Goal: Task Accomplishment & Management: Manage account settings

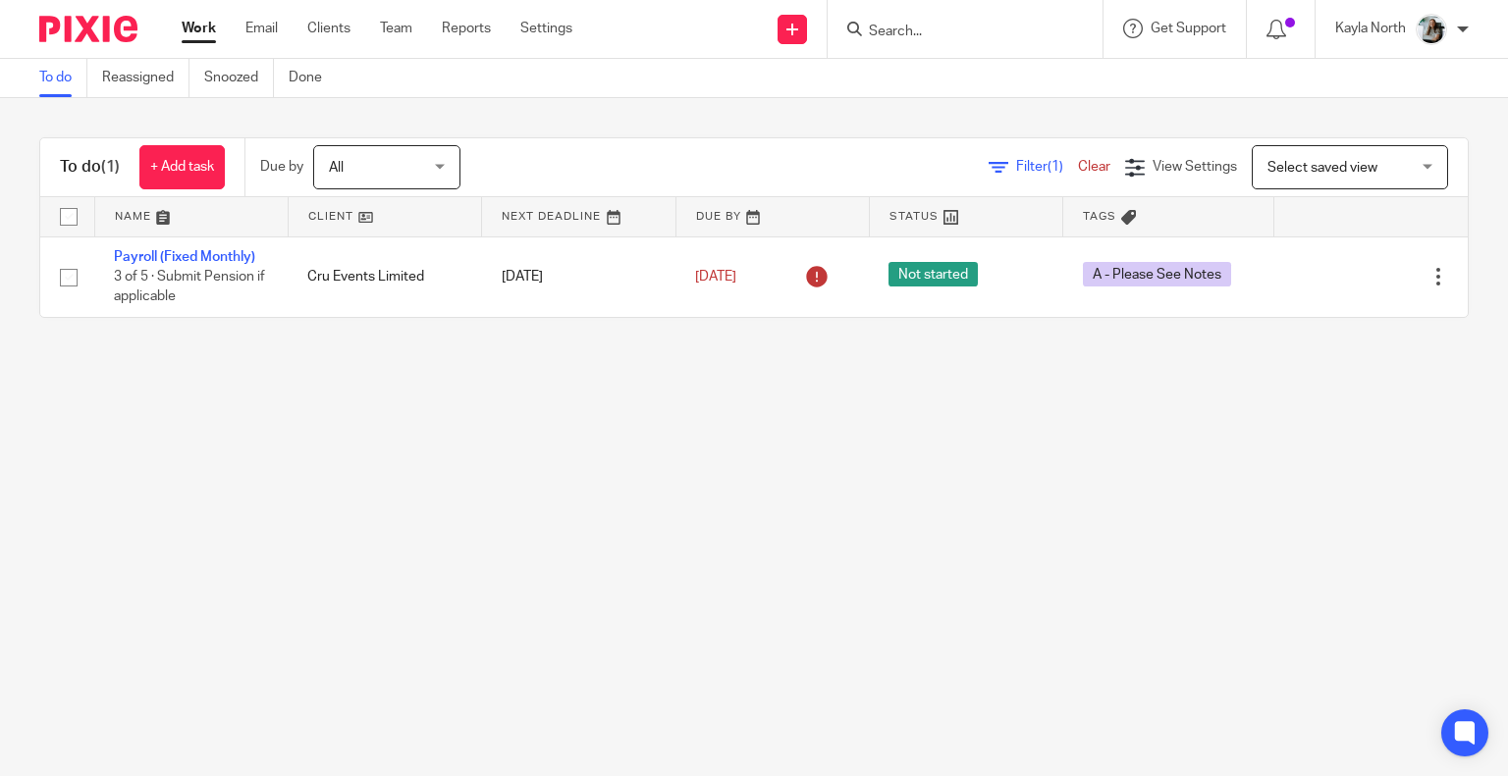
click at [898, 32] on input "Search" at bounding box center [955, 33] width 177 height 18
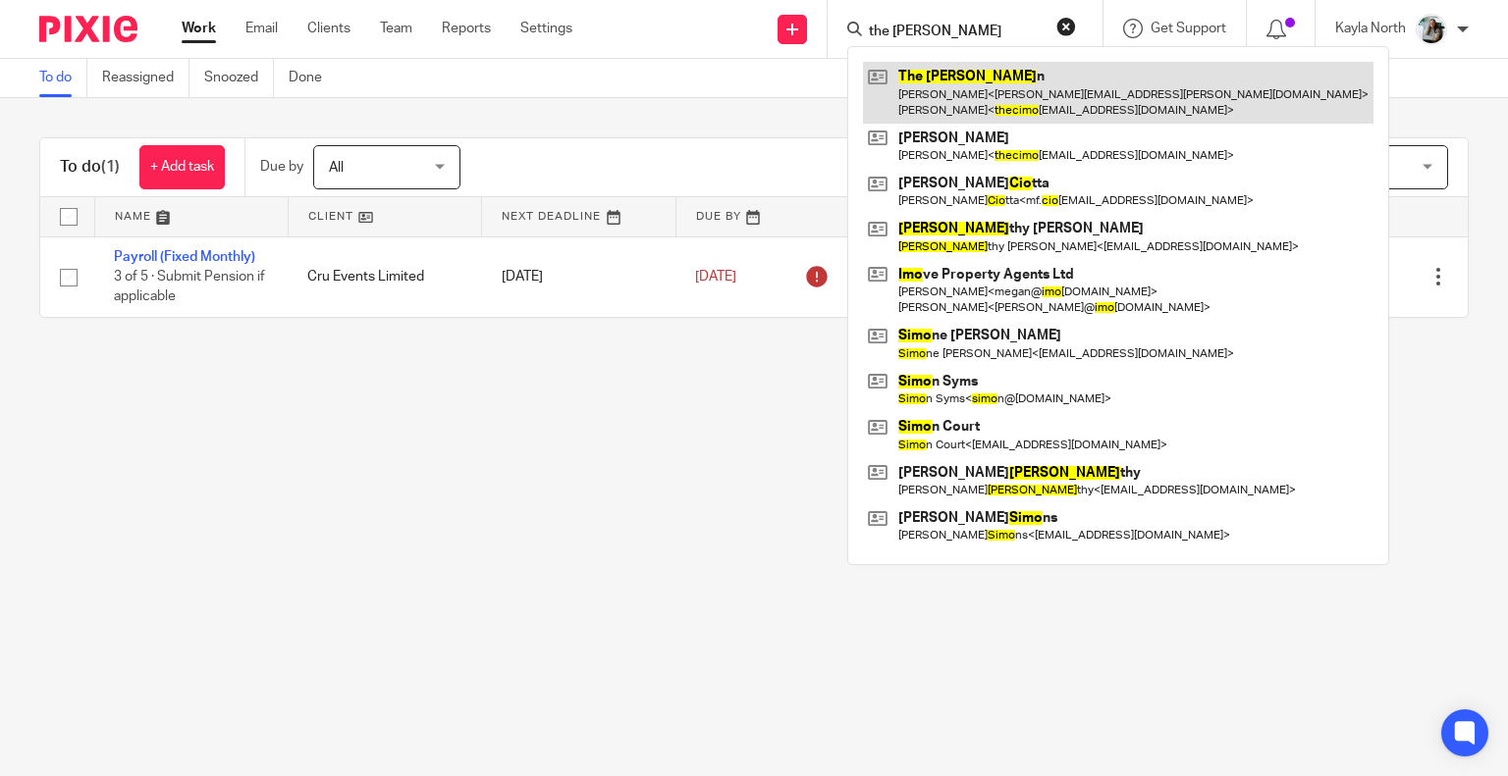
type input "the cimo"
click at [942, 79] on link at bounding box center [1118, 92] width 510 height 61
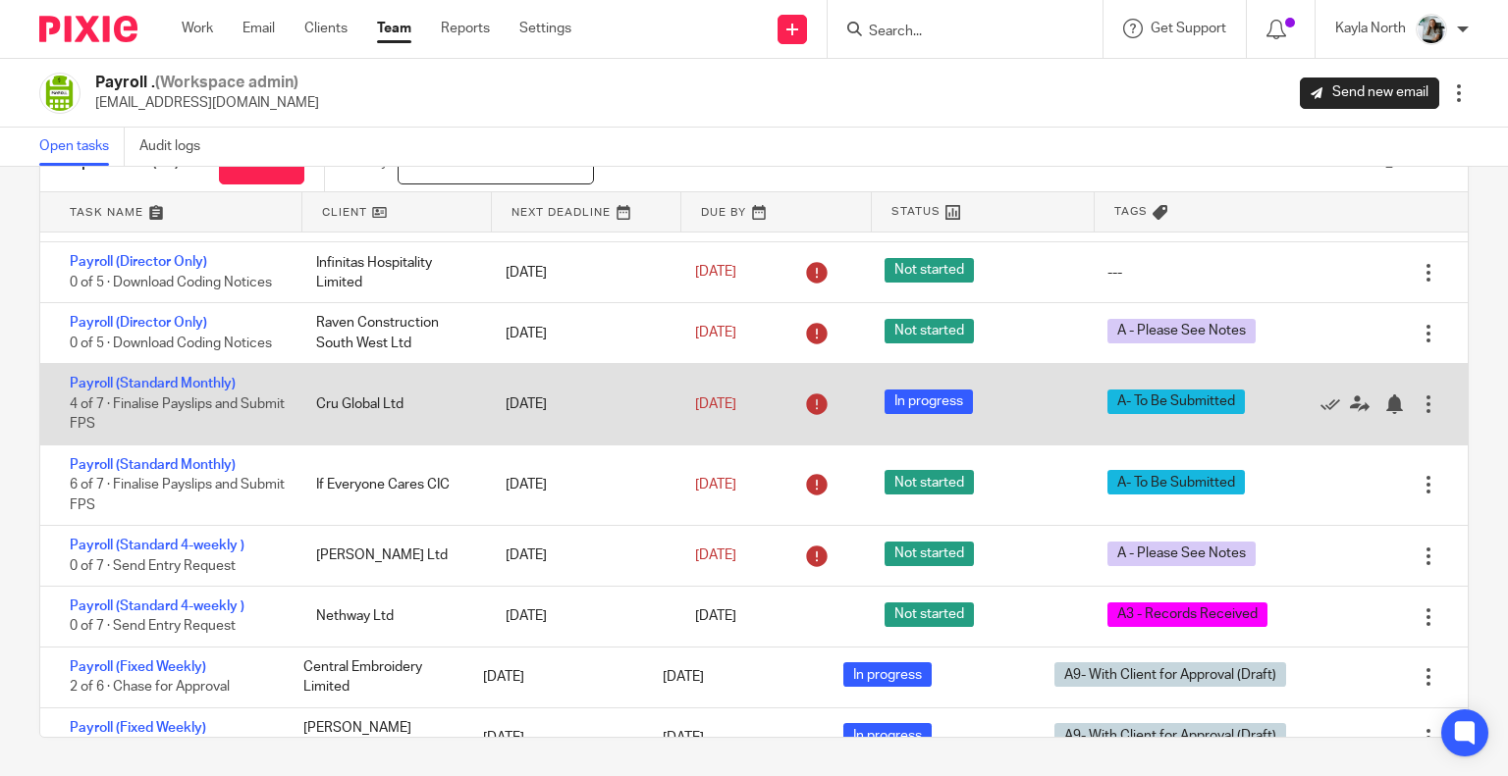
scroll to position [98, 0]
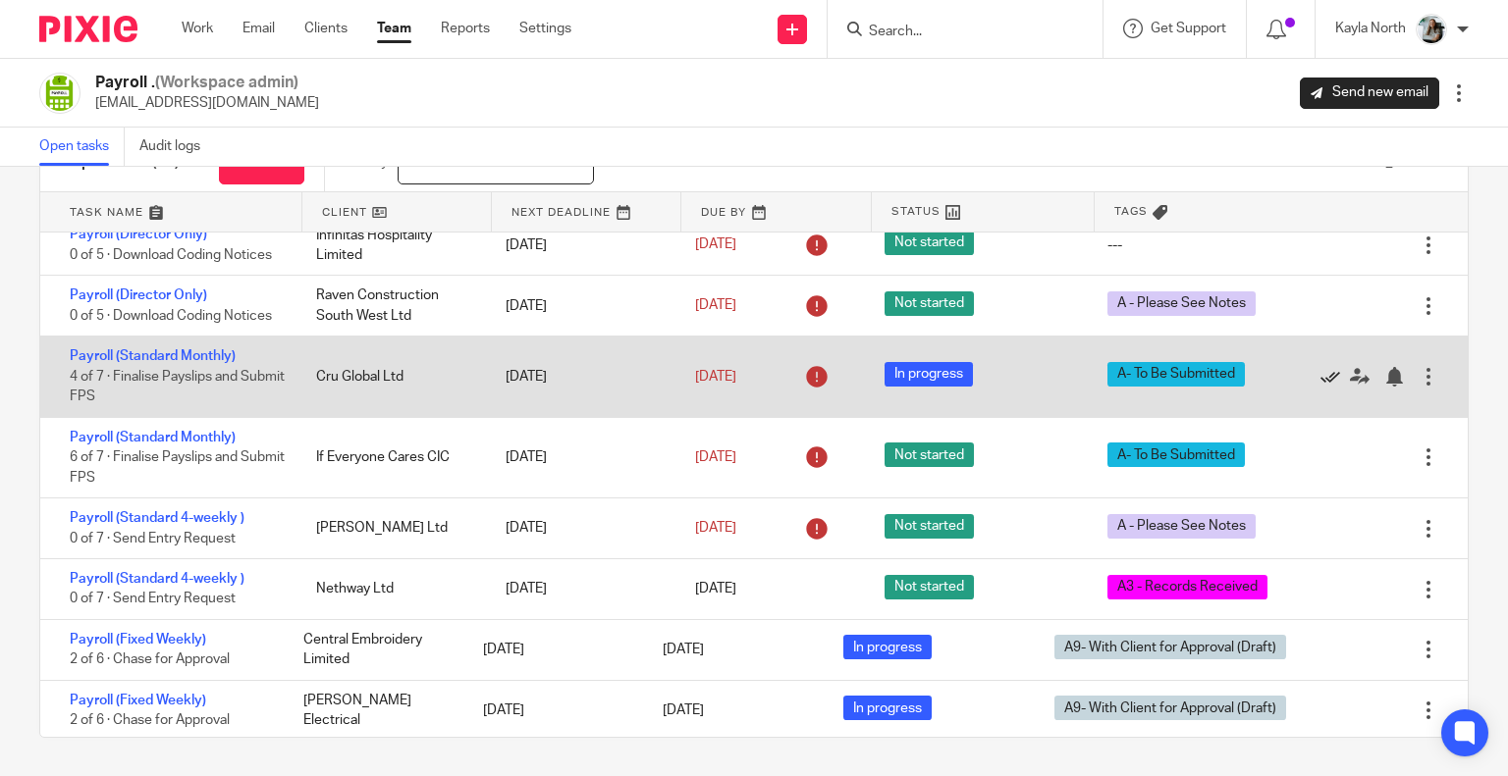
click at [1320, 376] on icon at bounding box center [1330, 377] width 20 height 20
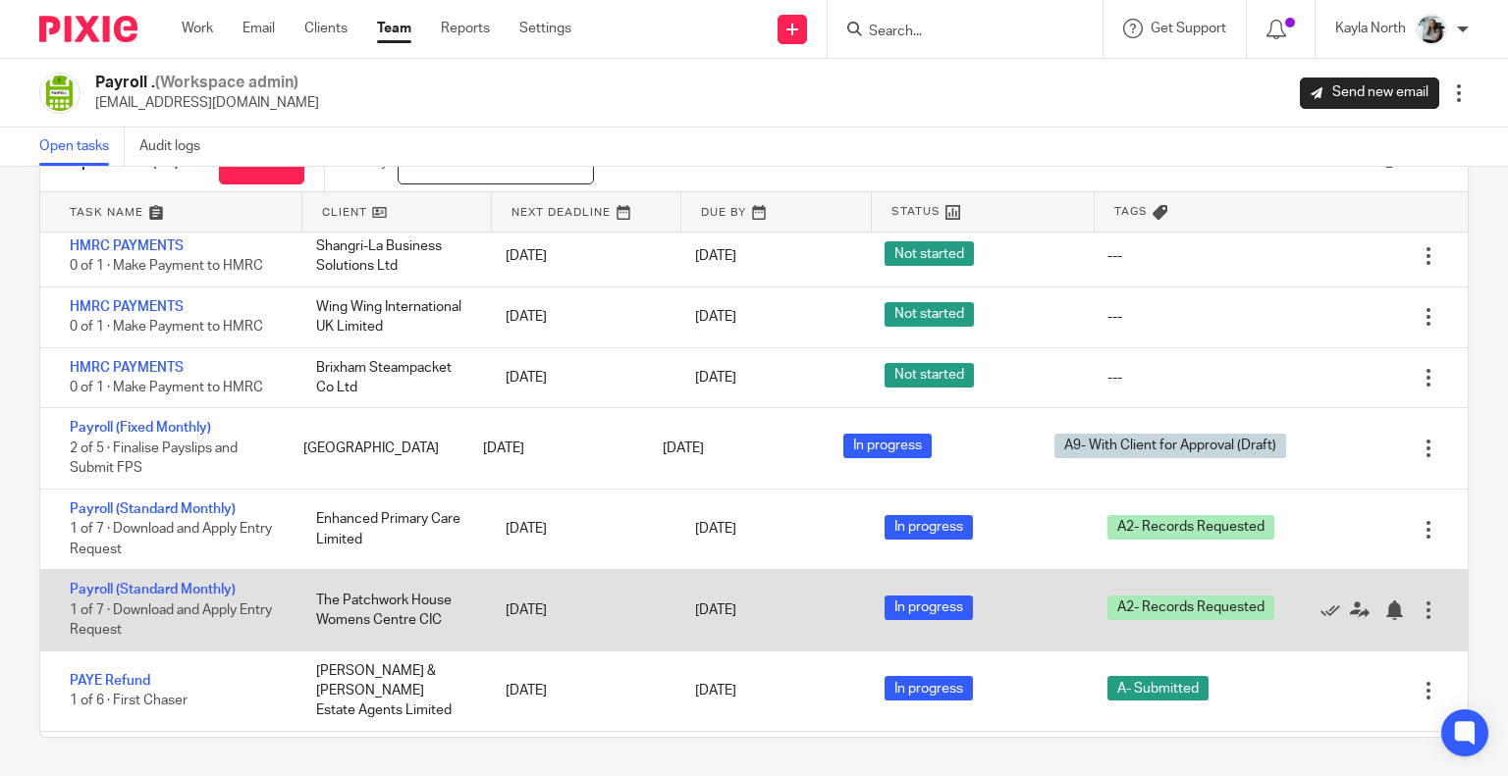
scroll to position [928, 0]
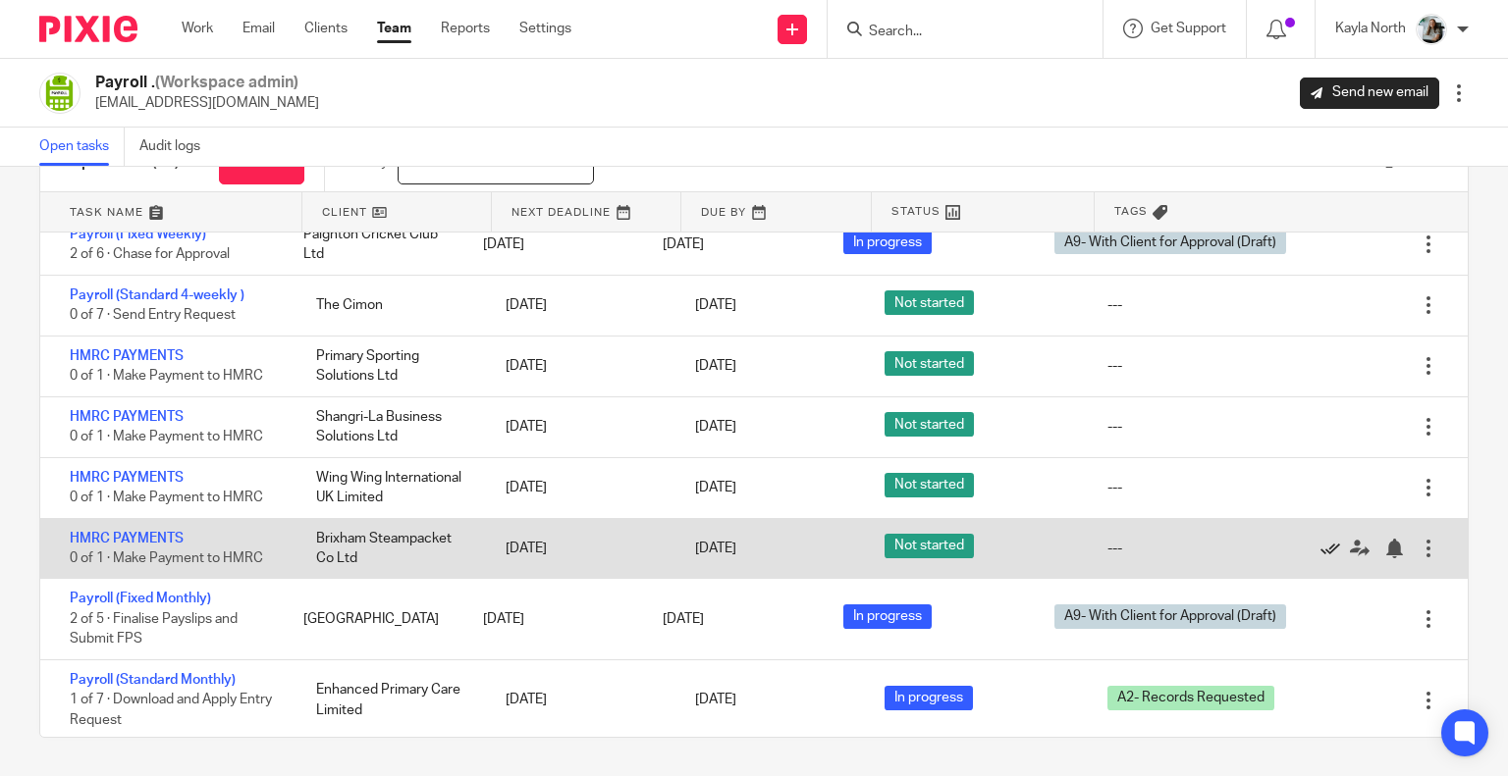
click at [1320, 558] on icon at bounding box center [1330, 549] width 20 height 20
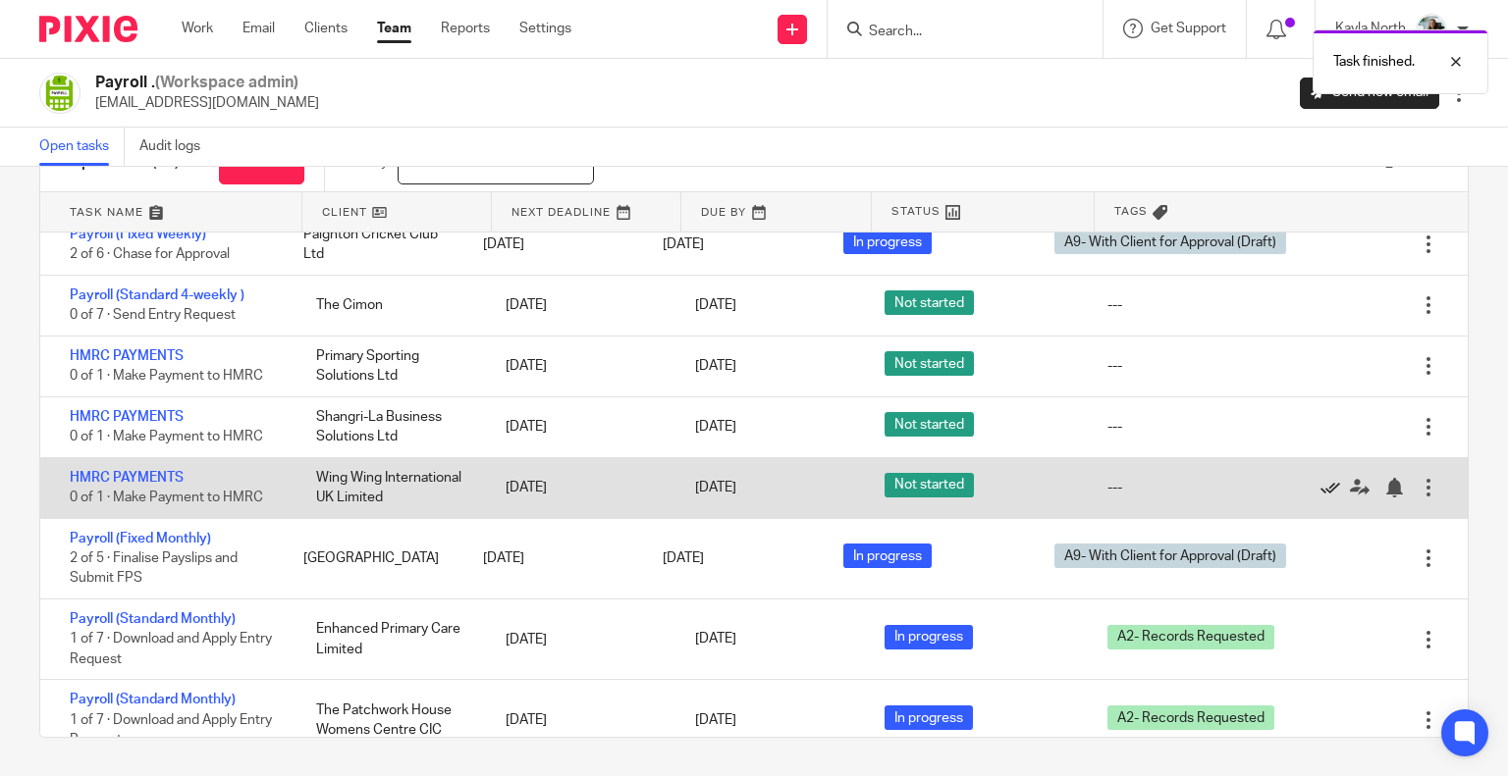
click at [1320, 498] on icon at bounding box center [1330, 488] width 20 height 20
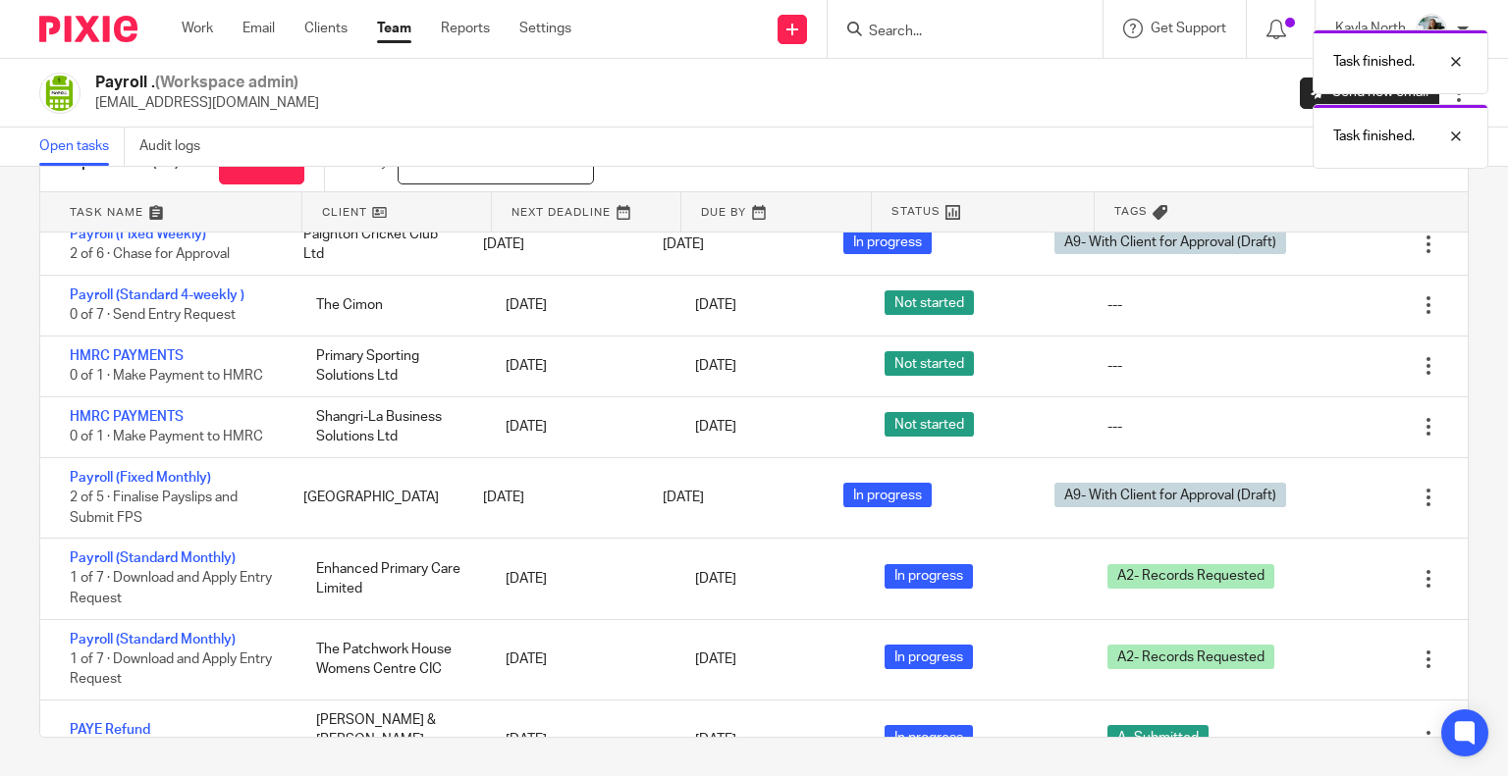
click at [47, 23] on img at bounding box center [88, 29] width 98 height 26
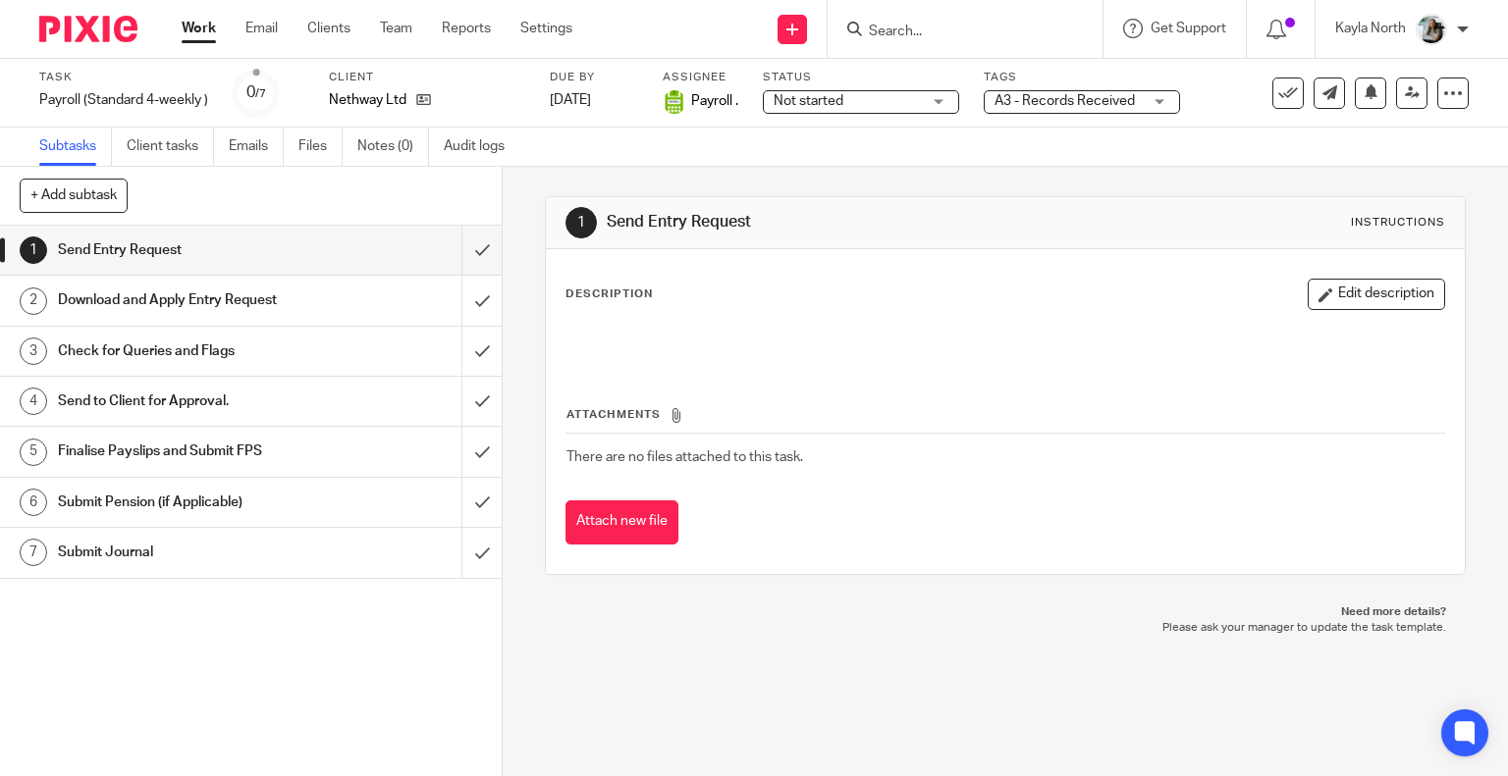
click at [1126, 106] on span "A3 - Records Received" at bounding box center [1064, 101] width 140 height 14
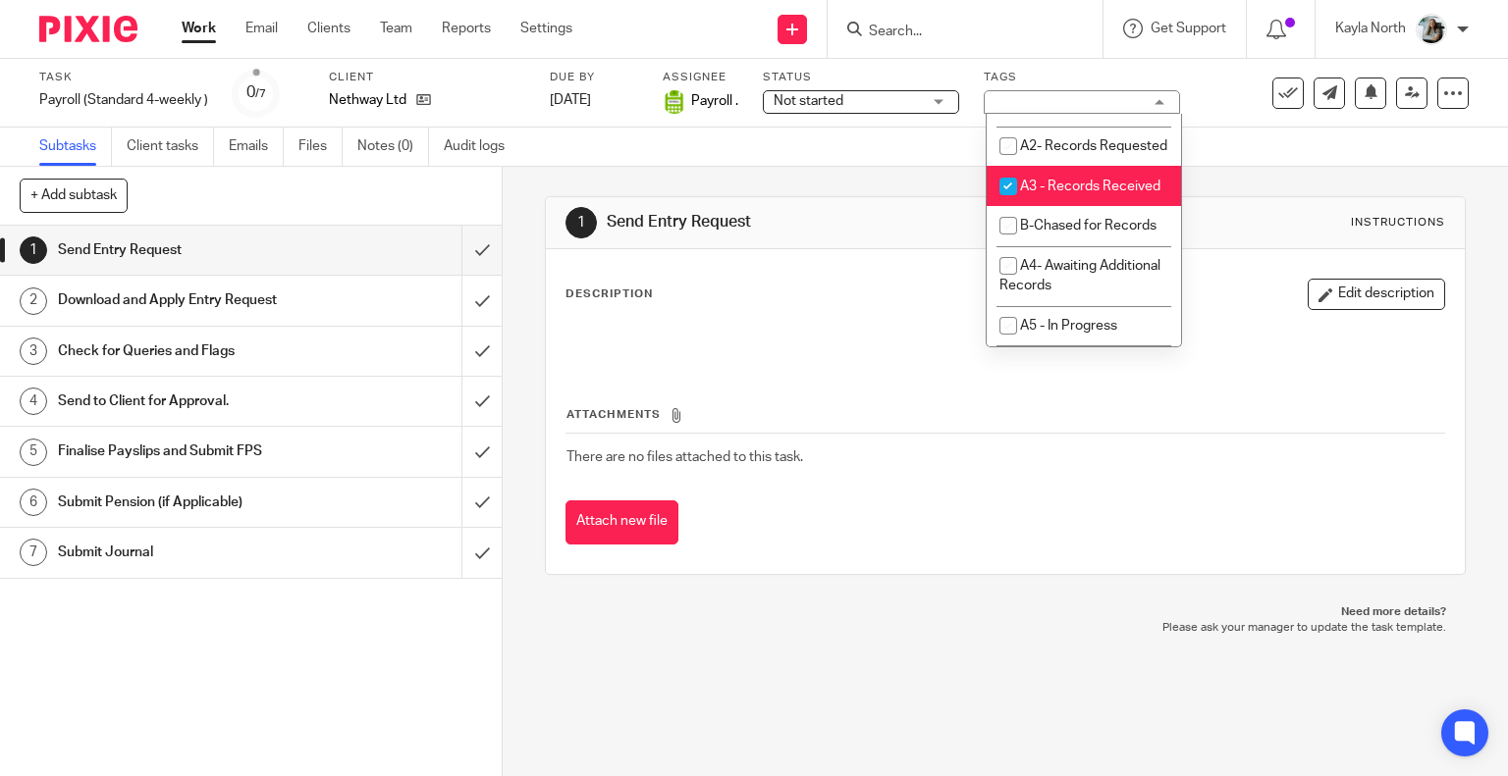
scroll to position [687, 0]
click at [1071, 205] on li "A3 - Records Received" at bounding box center [1083, 185] width 194 height 40
checkbox input "false"
click at [1048, 152] on span "A2- Records Requested" at bounding box center [1093, 145] width 147 height 14
checkbox input "true"
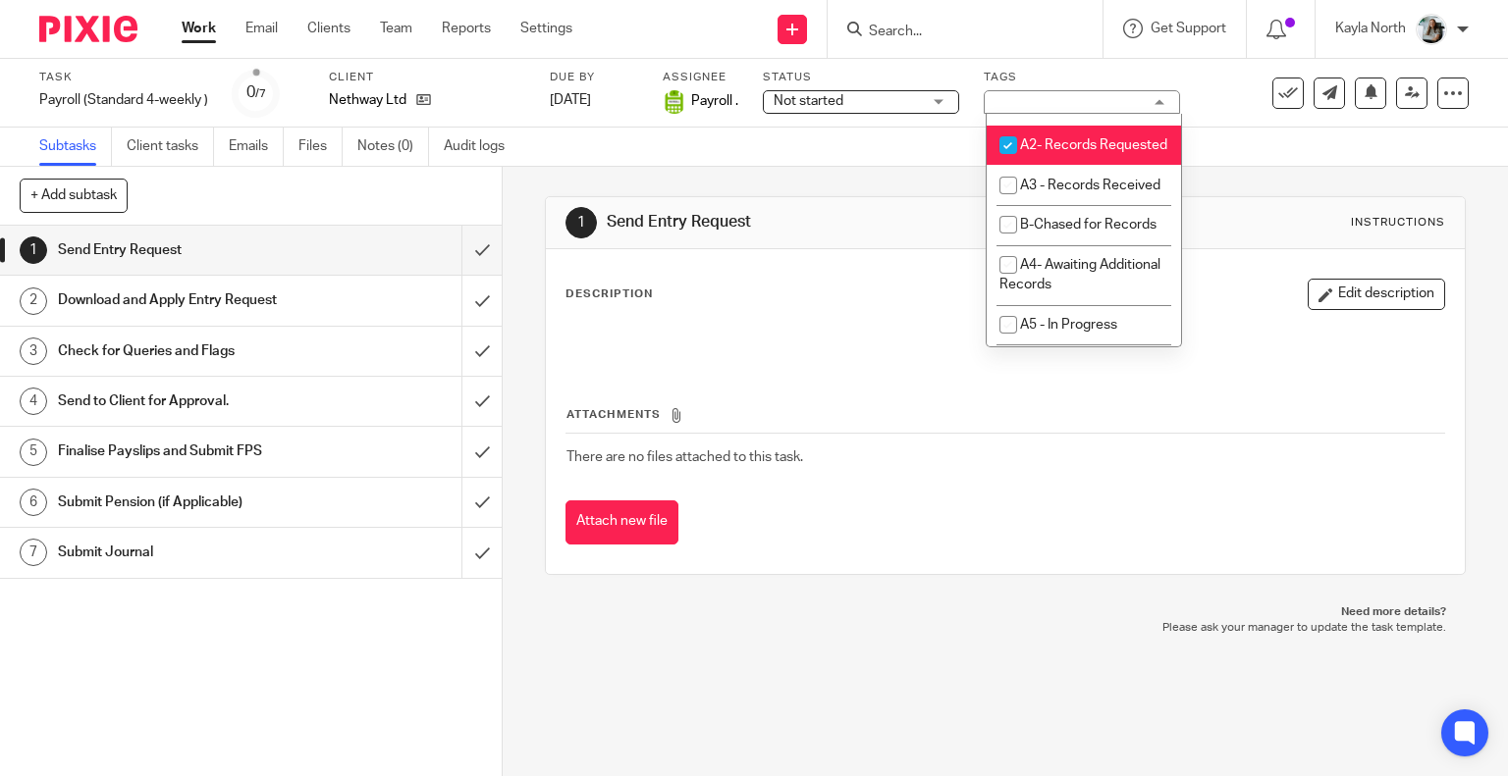
click at [865, 218] on h1 "Send Entry Request" at bounding box center [827, 222] width 440 height 21
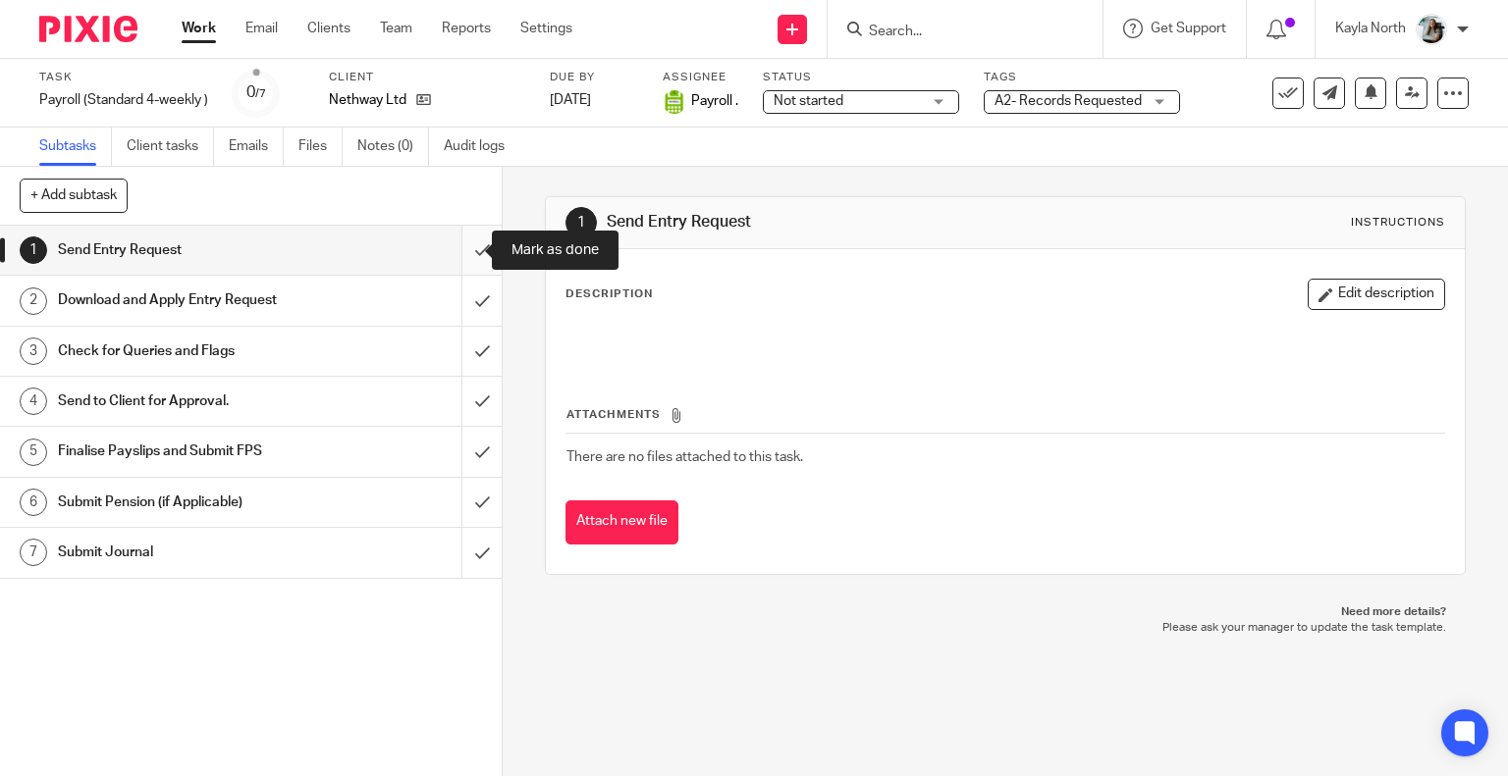
click at [458, 245] on input "submit" at bounding box center [251, 250] width 502 height 49
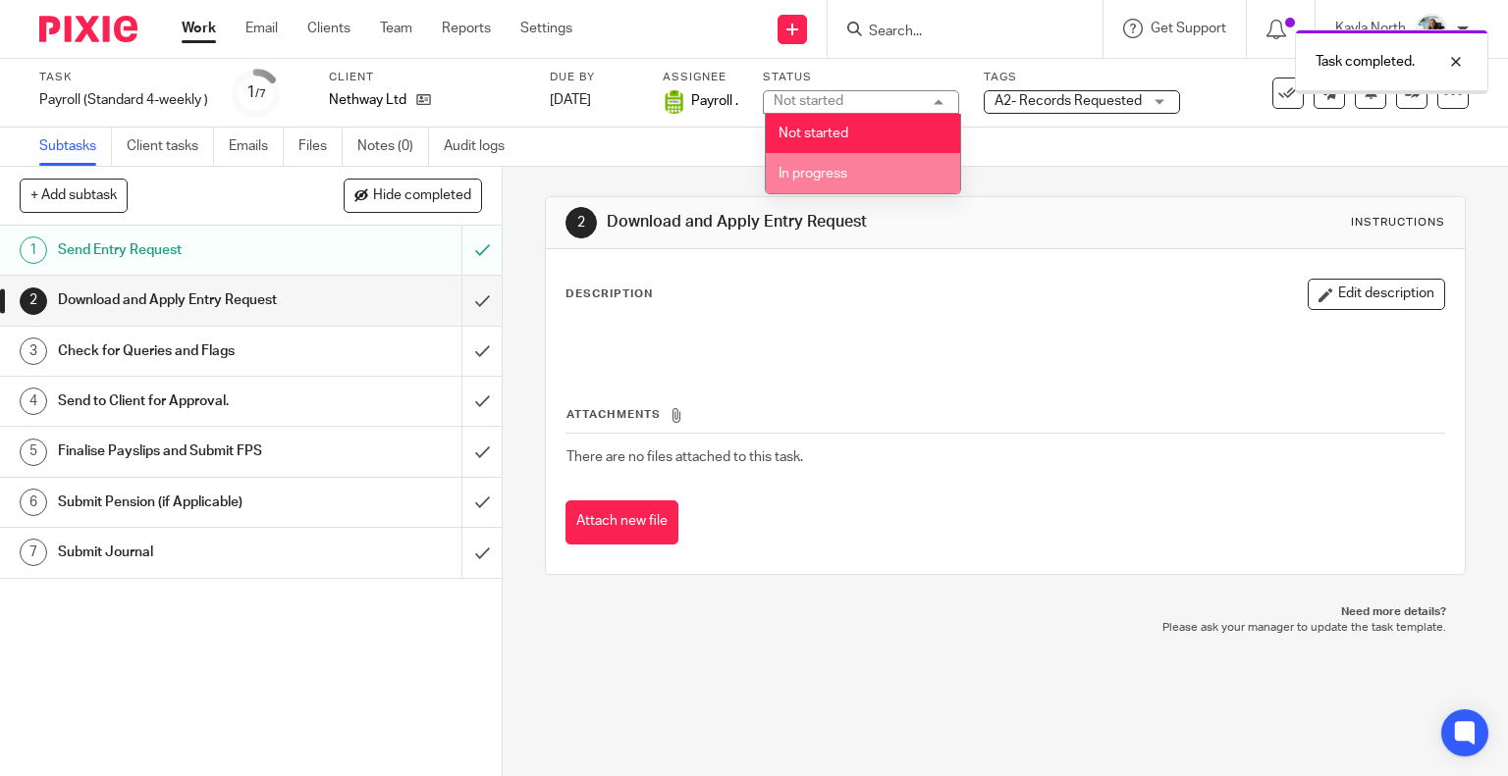
click at [832, 187] on li "In progress" at bounding box center [863, 173] width 194 height 40
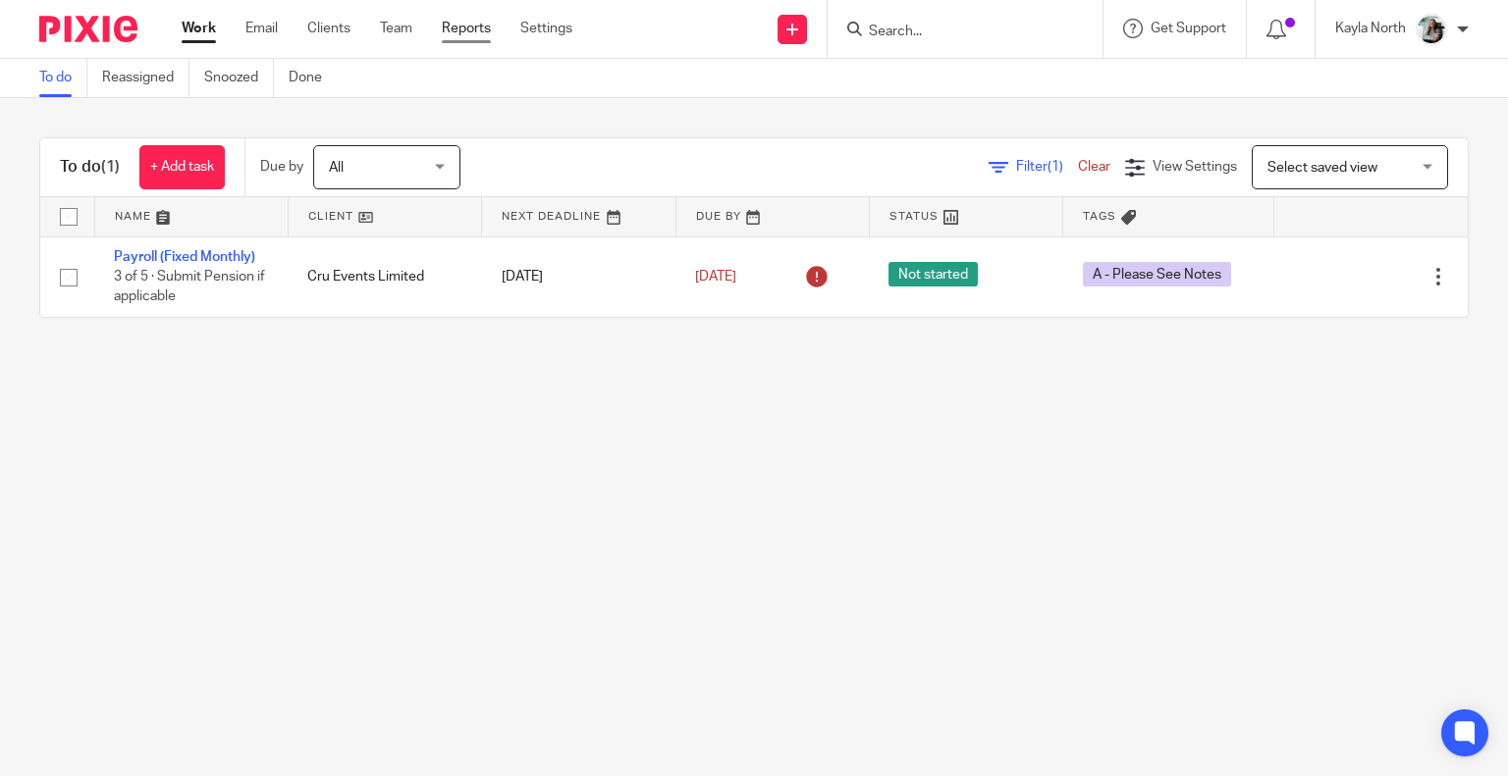
click at [408, 30] on link "Team" at bounding box center [396, 29] width 32 height 20
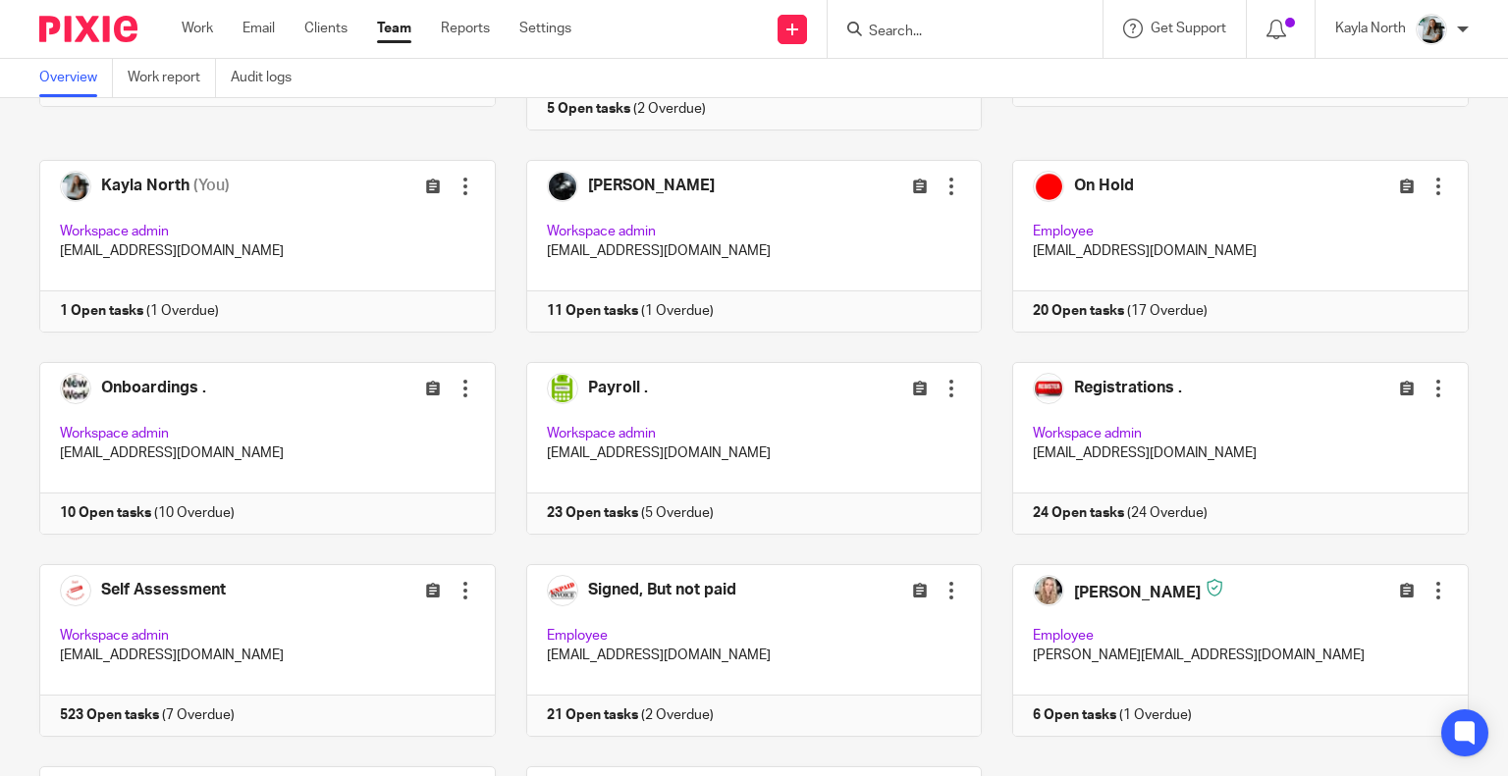
scroll to position [294, 0]
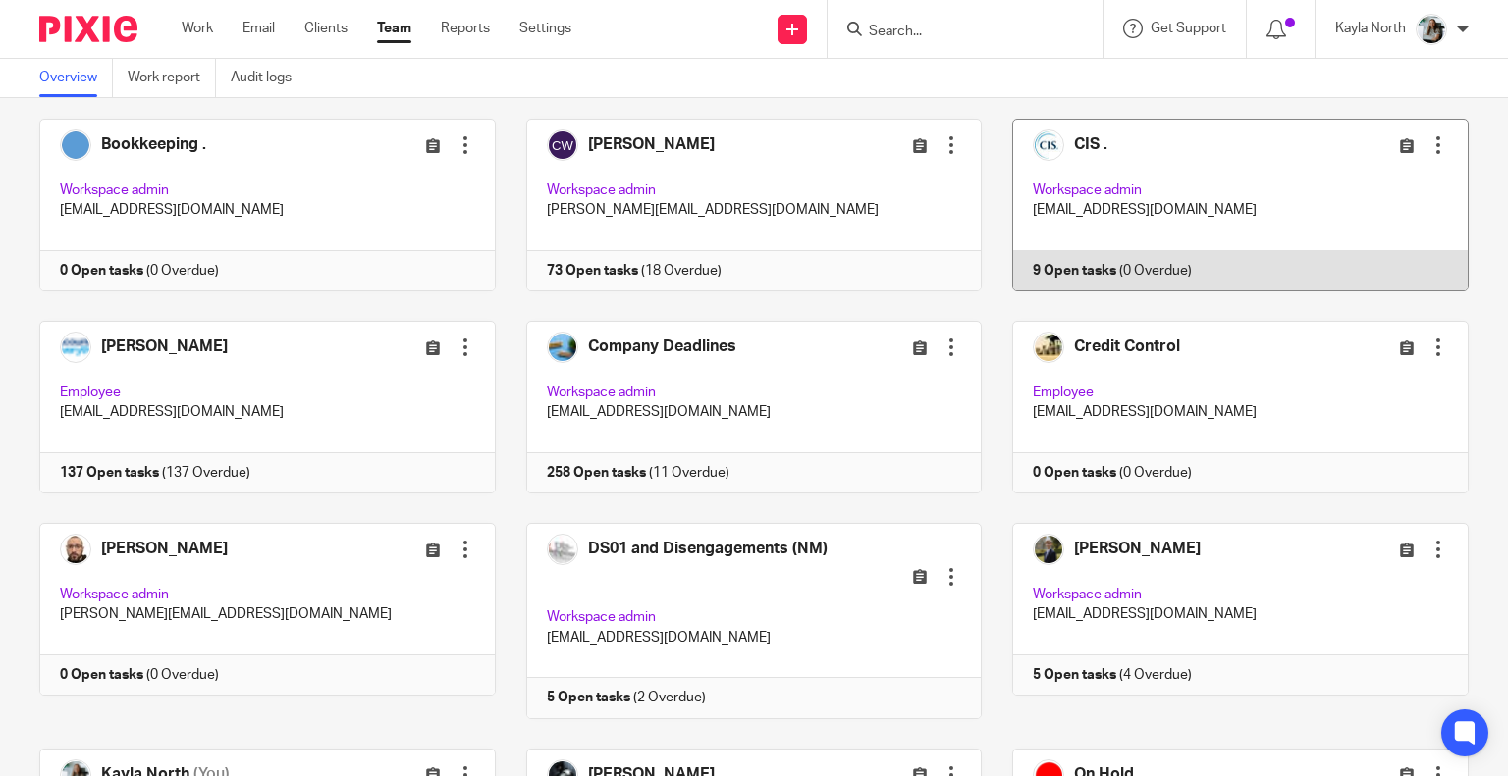
click at [1134, 230] on link at bounding box center [1224, 205] width 487 height 173
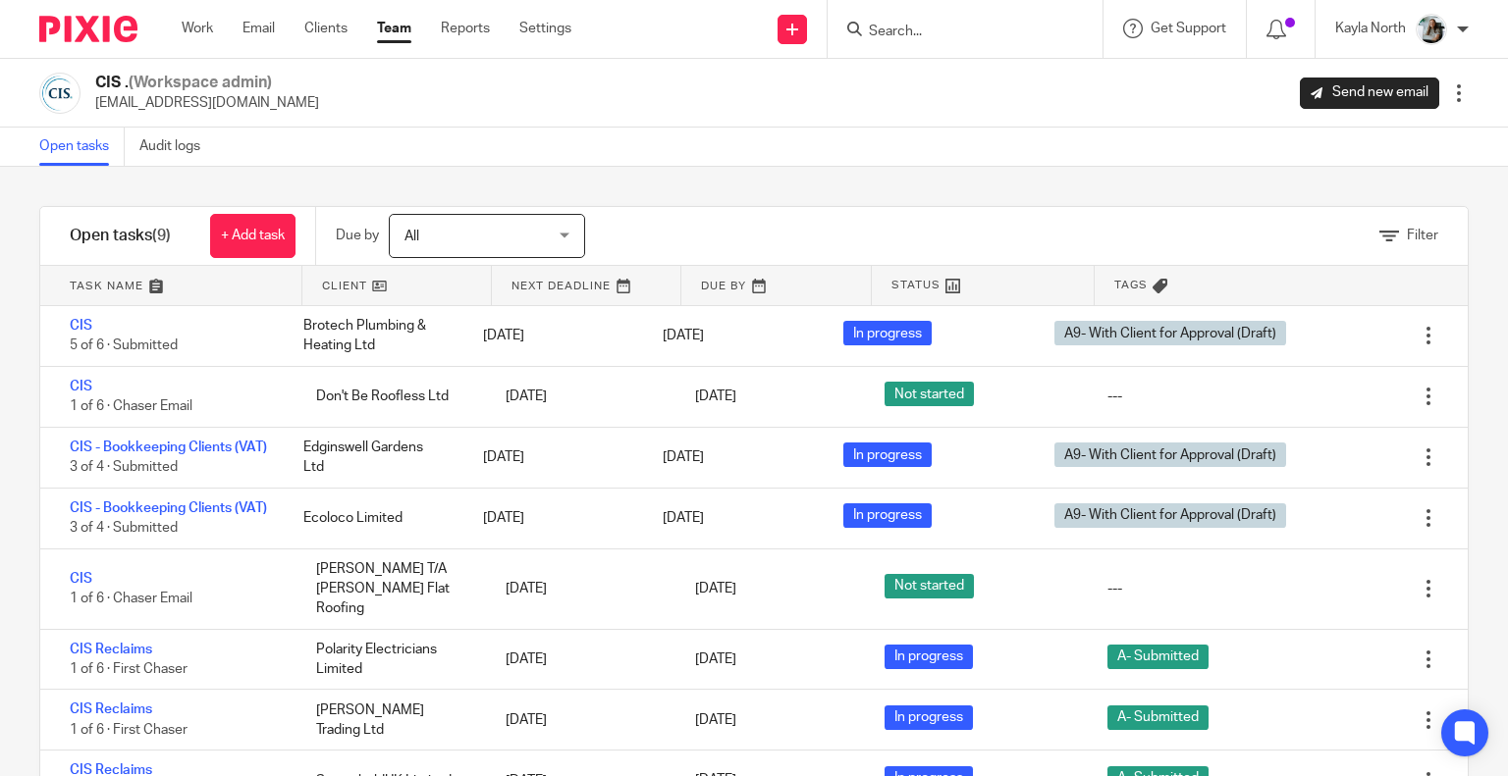
click at [1065, 212] on div "Filter" at bounding box center [1050, 236] width 833 height 58
click at [106, 30] on img at bounding box center [88, 29] width 98 height 26
